Goal: Task Accomplishment & Management: Use online tool/utility

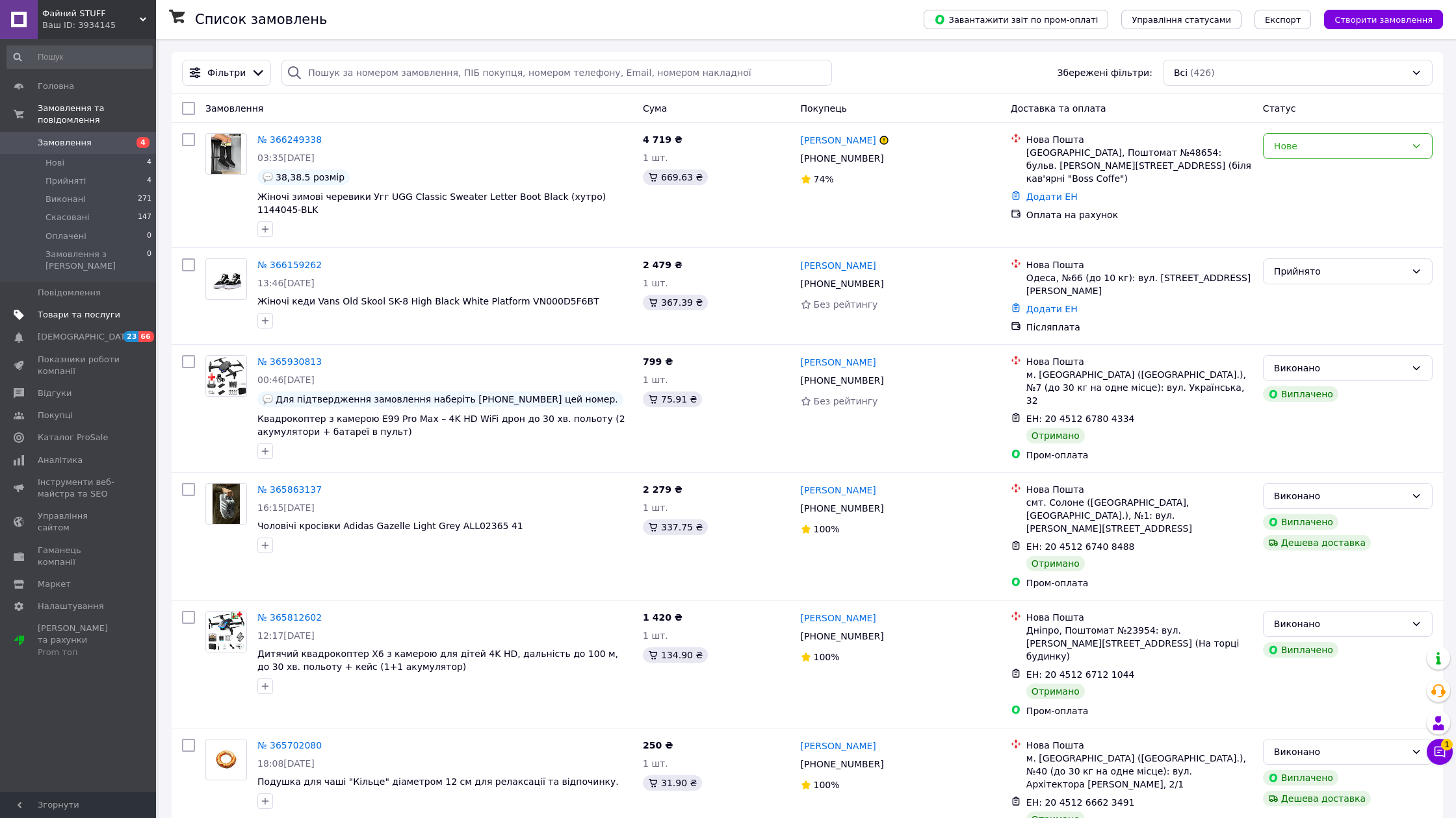
click at [60, 309] on span "Товари та послуги" at bounding box center [79, 315] width 82 height 12
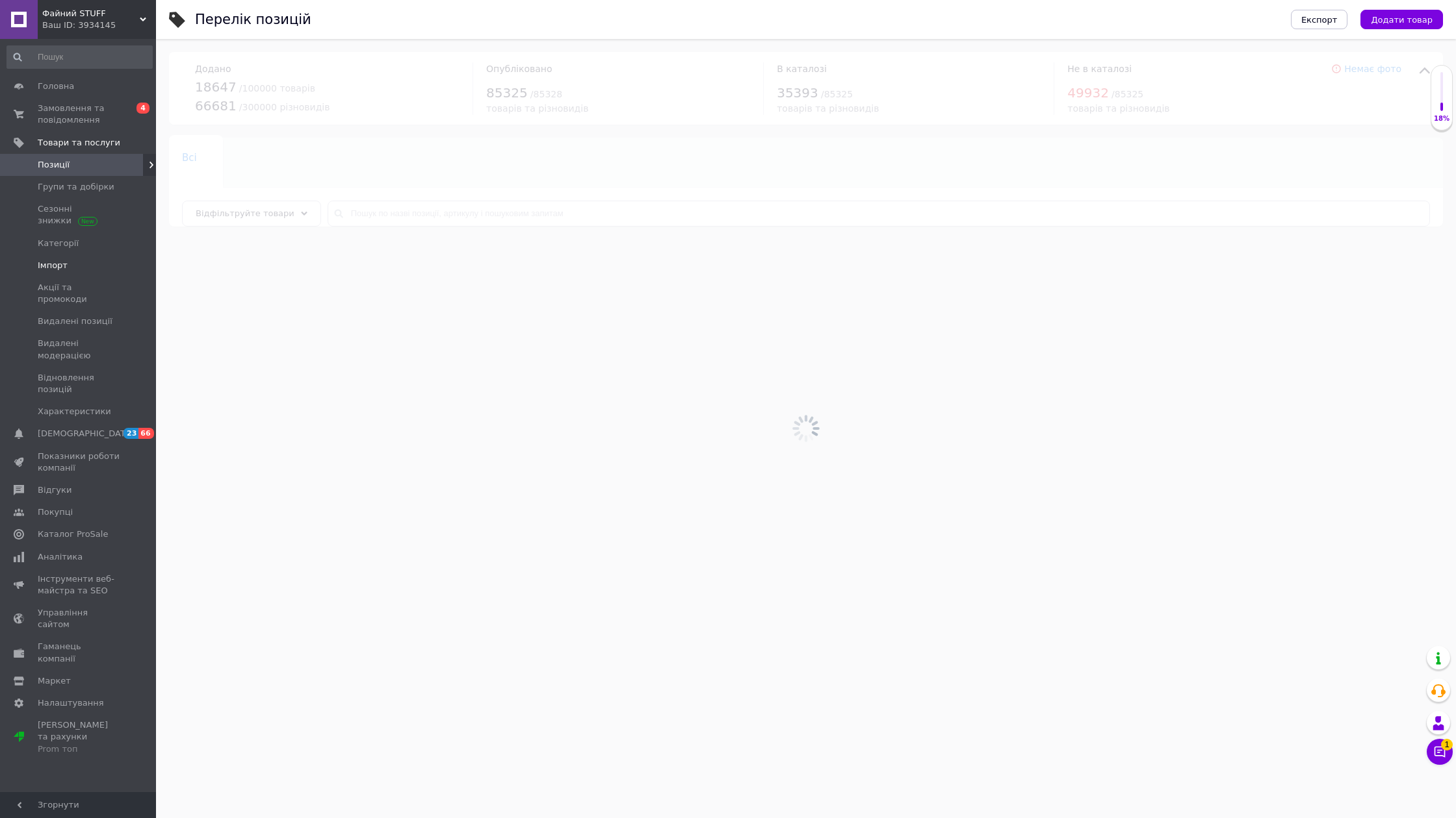
click at [59, 263] on span "Імпорт" at bounding box center [53, 266] width 30 height 12
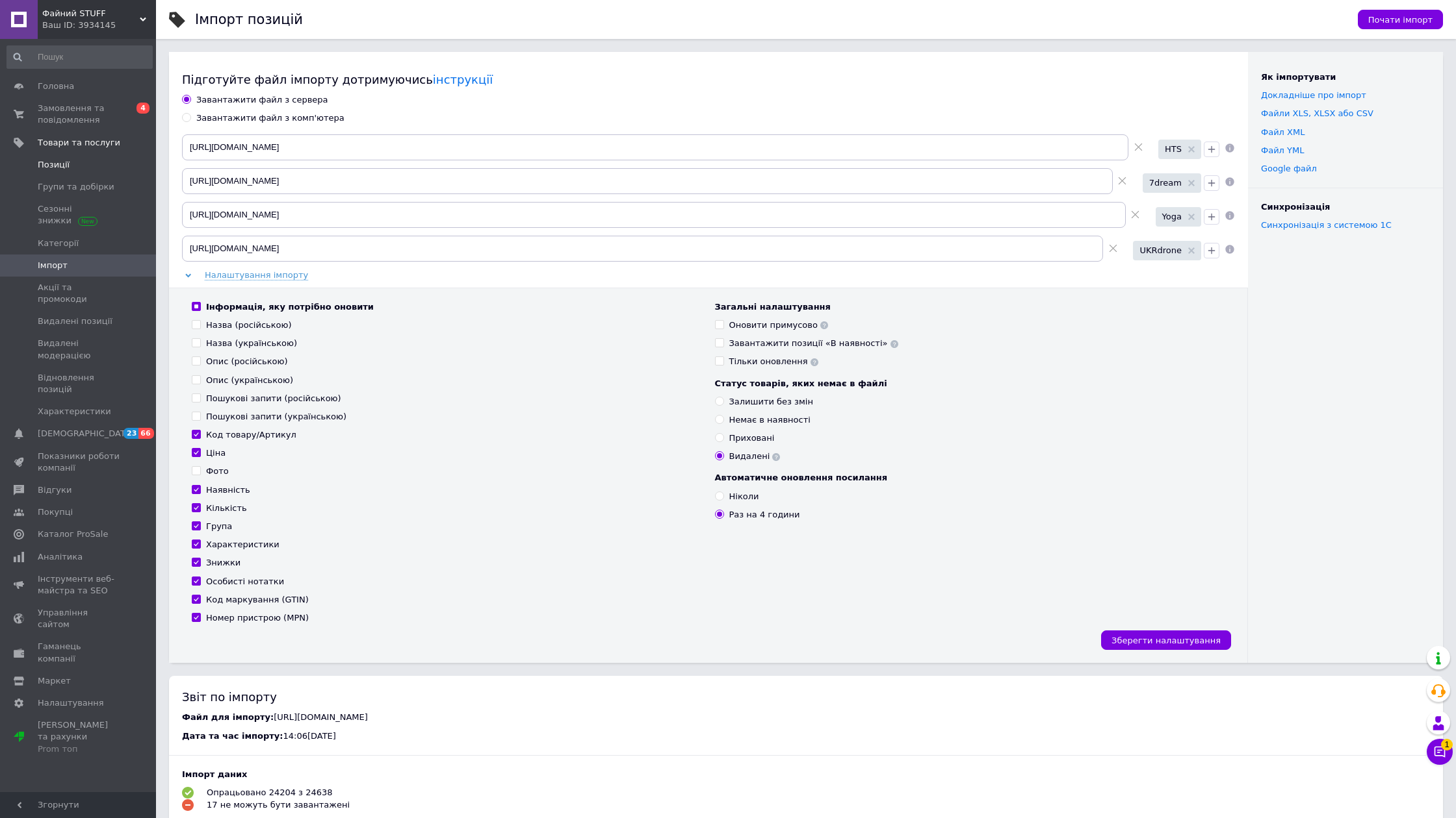
click at [55, 161] on span "Позиції" at bounding box center [54, 165] width 32 height 12
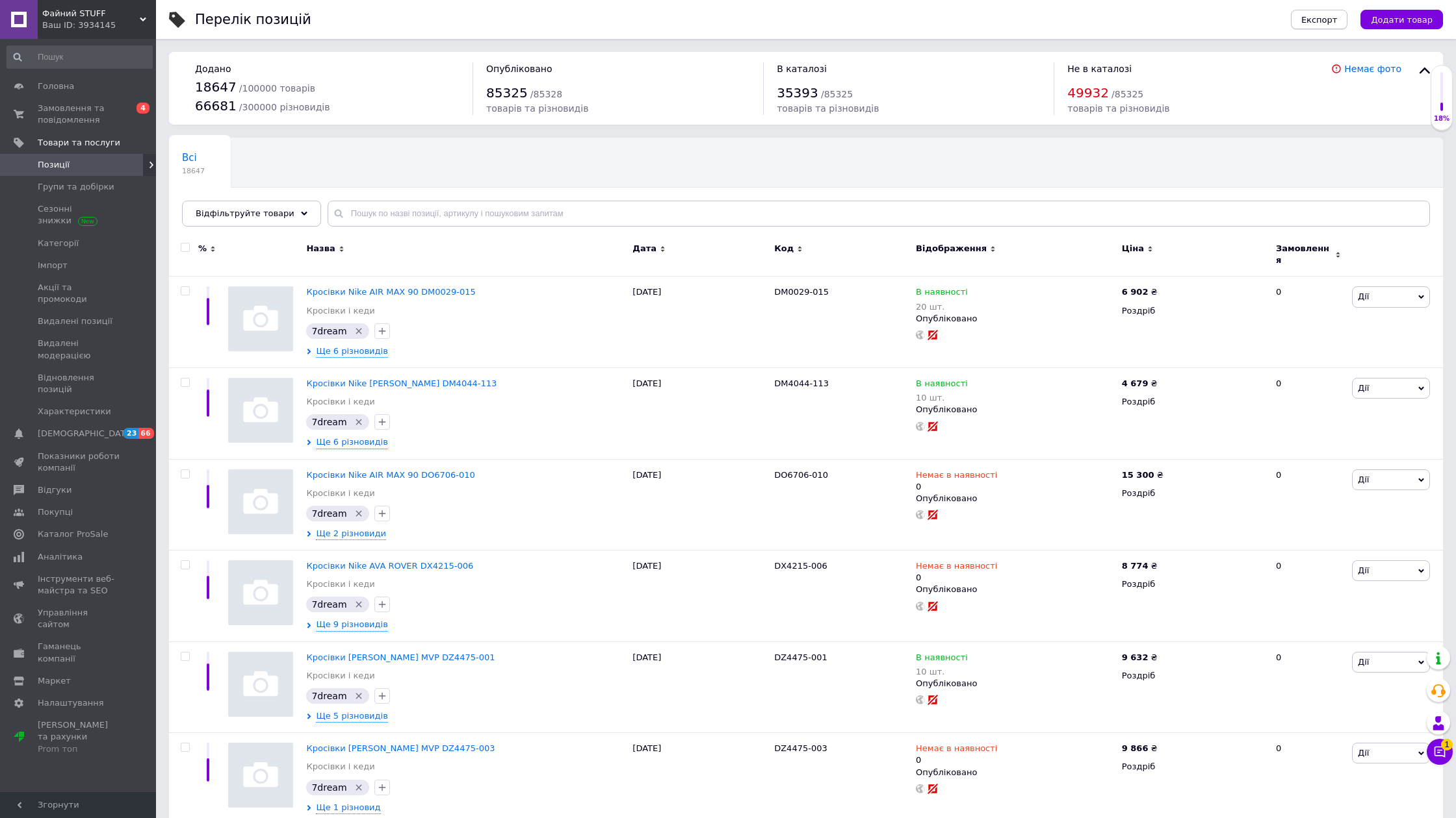
click at [1322, 16] on span "Експорт" at bounding box center [1319, 20] width 36 height 10
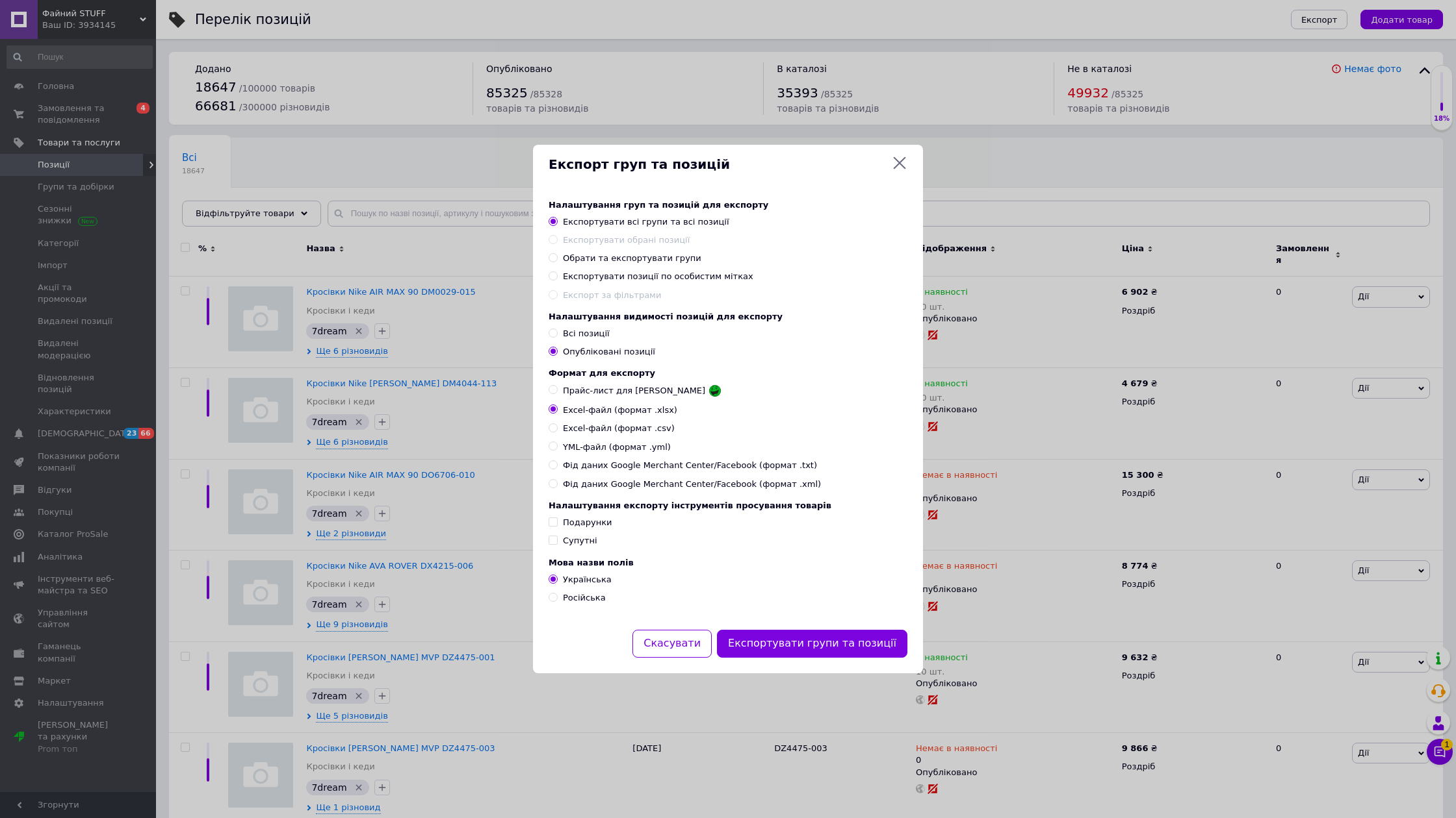
click at [603, 276] on span "Експортувати позиції по особистим мітках" at bounding box center [658, 277] width 191 height 10
click at [557, 276] on input "Експортувати позиції по особистим мітках" at bounding box center [552, 276] width 9 height 9
radio input "true"
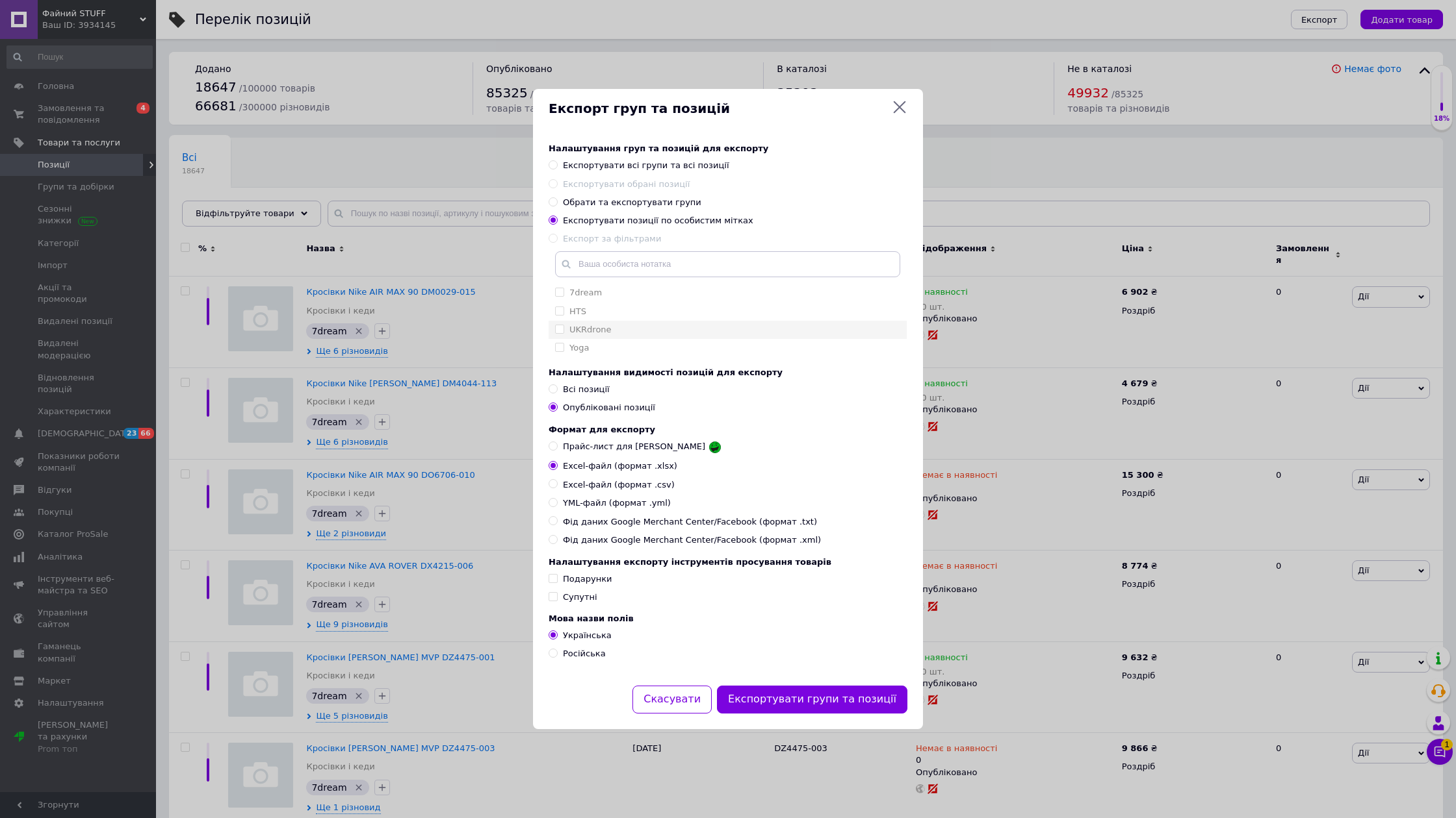
click at [557, 331] on input "UKRdrone" at bounding box center [559, 328] width 9 height 9
checkbox input "true"
click at [819, 691] on button "Експортувати групи та позиції" at bounding box center [812, 700] width 191 height 28
